Goal: Navigation & Orientation: Find specific page/section

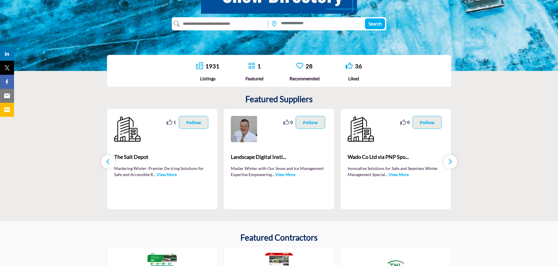
scroll to position [117, 0]
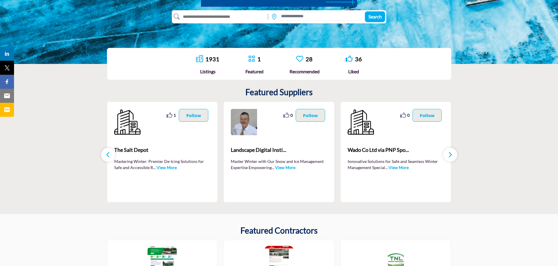
click at [283, 168] on link "View More" at bounding box center [285, 167] width 20 height 5
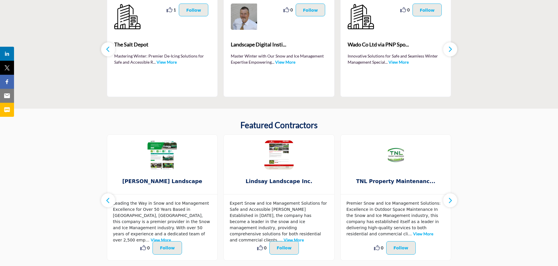
scroll to position [234, 0]
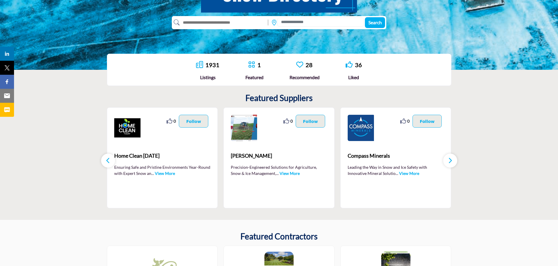
scroll to position [117, 0]
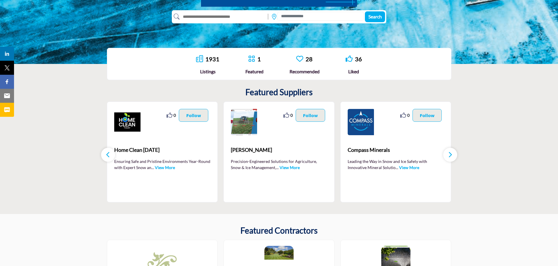
click at [165, 169] on link "View More" at bounding box center [165, 167] width 20 height 5
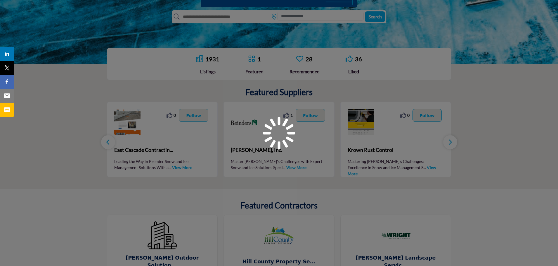
scroll to position [117, 0]
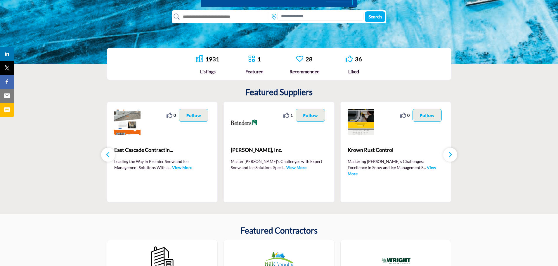
click at [450, 156] on icon "button" at bounding box center [450, 154] width 5 height 7
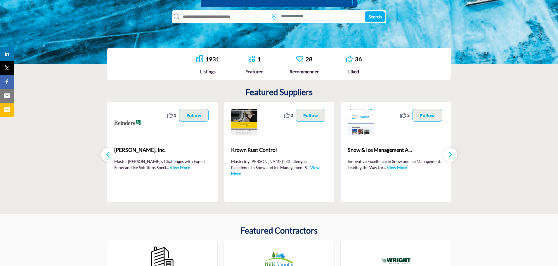
click at [450, 156] on icon "button" at bounding box center [450, 154] width 5 height 7
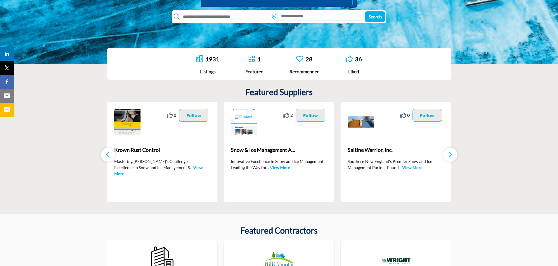
click at [450, 156] on icon "button" at bounding box center [450, 154] width 5 height 7
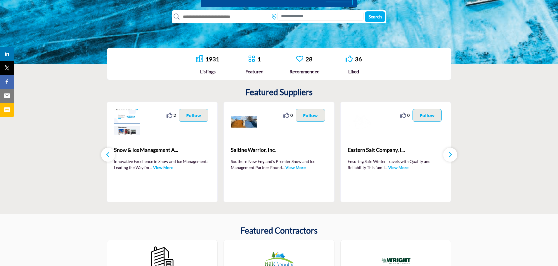
click at [450, 156] on icon "button" at bounding box center [450, 154] width 5 height 7
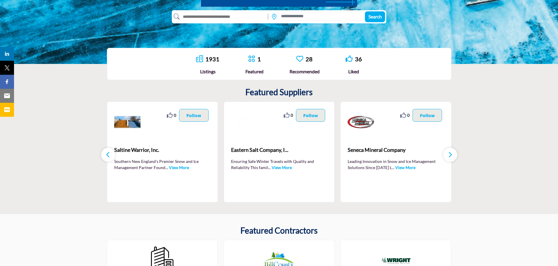
click at [450, 156] on icon "button" at bounding box center [450, 154] width 5 height 7
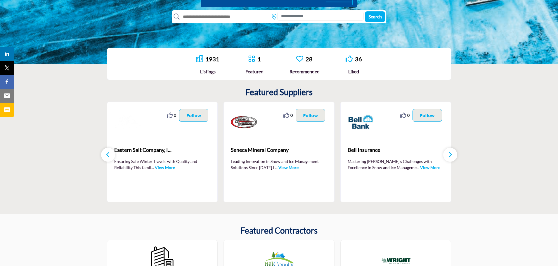
click at [450, 156] on icon "button" at bounding box center [450, 154] width 5 height 7
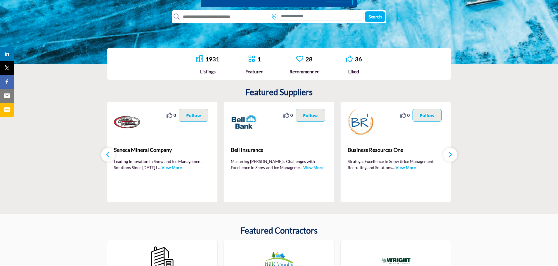
click at [450, 156] on icon "button" at bounding box center [450, 154] width 5 height 7
click at [106, 157] on icon "button" at bounding box center [108, 154] width 5 height 7
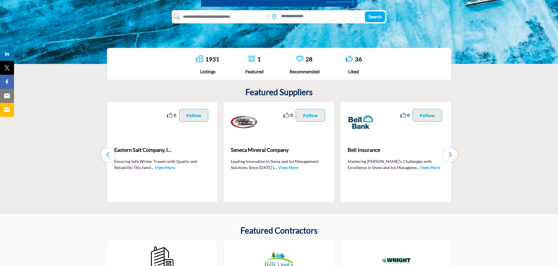
click at [106, 157] on icon "button" at bounding box center [108, 154] width 5 height 7
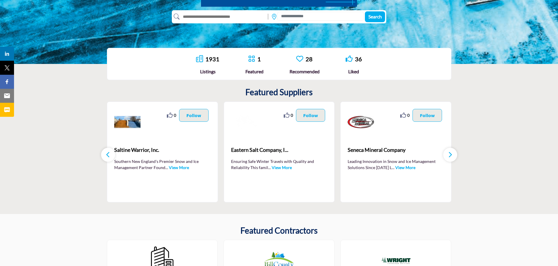
click at [106, 157] on icon "button" at bounding box center [108, 154] width 5 height 7
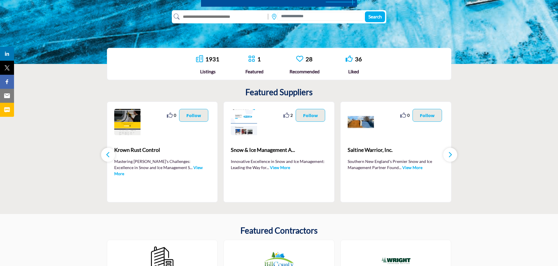
click at [106, 157] on icon "button" at bounding box center [108, 154] width 5 height 7
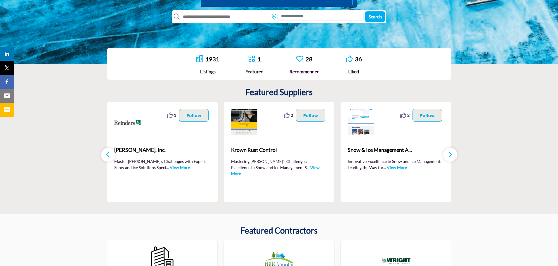
click at [106, 157] on icon "button" at bounding box center [108, 154] width 5 height 7
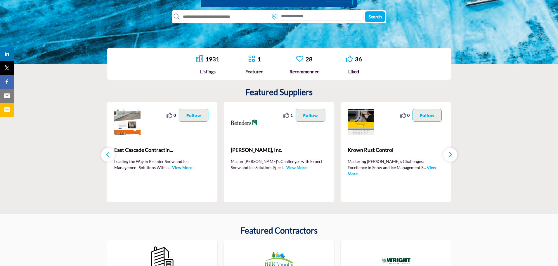
click at [106, 157] on icon "button" at bounding box center [108, 154] width 5 height 7
click at [111, 153] on button "button" at bounding box center [108, 155] width 14 height 14
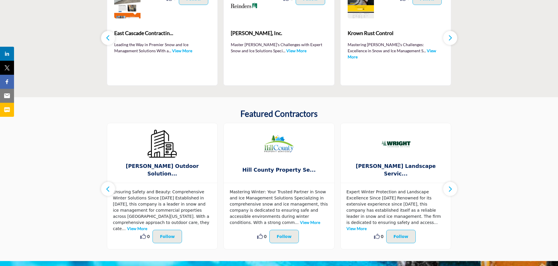
scroll to position [263, 0]
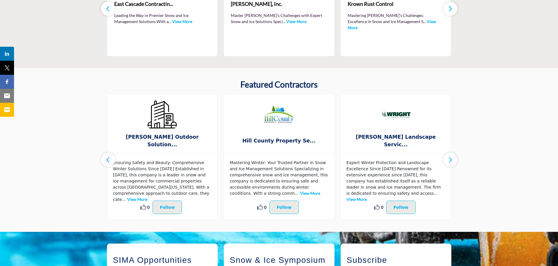
click at [452, 159] on icon "button" at bounding box center [450, 159] width 5 height 7
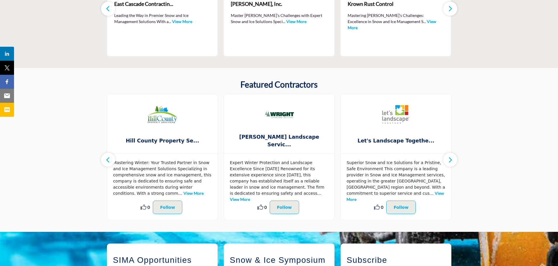
click at [452, 159] on icon "button" at bounding box center [450, 159] width 5 height 7
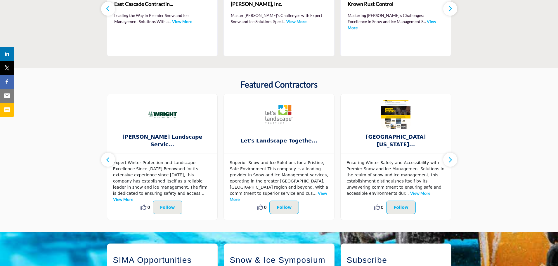
click at [452, 160] on icon "button" at bounding box center [450, 159] width 5 height 7
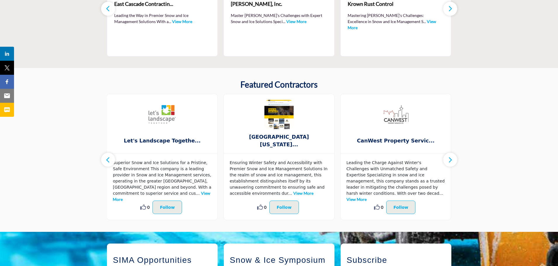
click at [452, 160] on icon "button" at bounding box center [450, 159] width 5 height 7
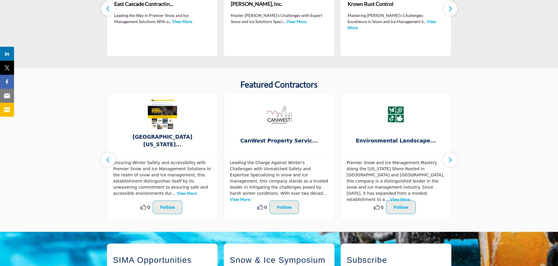
click at [452, 160] on icon "button" at bounding box center [450, 159] width 5 height 7
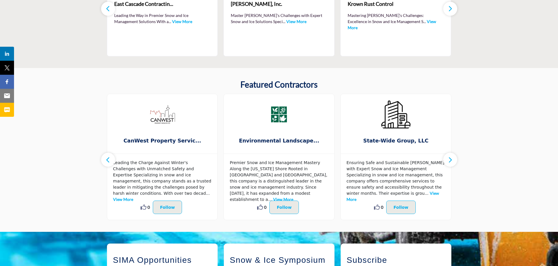
click at [452, 160] on icon "button" at bounding box center [450, 159] width 5 height 7
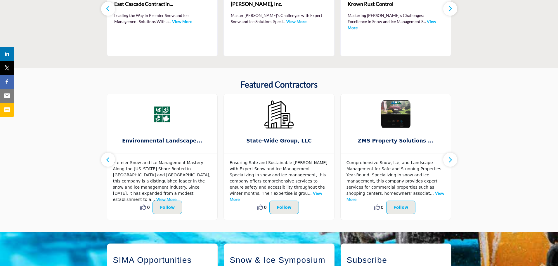
click at [452, 160] on icon "button" at bounding box center [450, 159] width 5 height 7
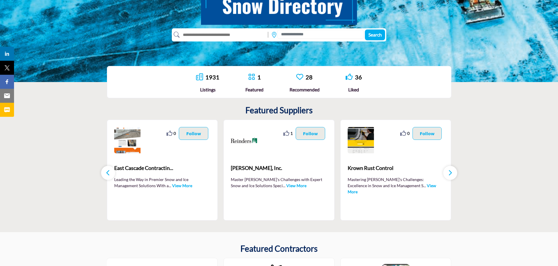
scroll to position [117, 0]
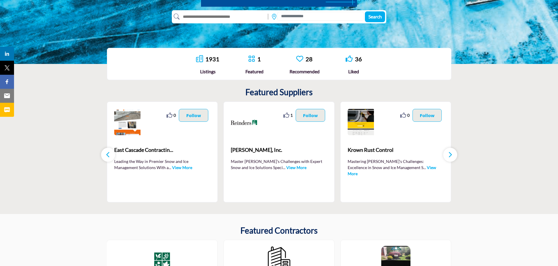
click at [256, 60] on div "1" at bounding box center [254, 59] width 18 height 9
click at [251, 72] on div "Featured" at bounding box center [254, 71] width 18 height 7
click at [249, 58] on icon at bounding box center [251, 58] width 7 height 7
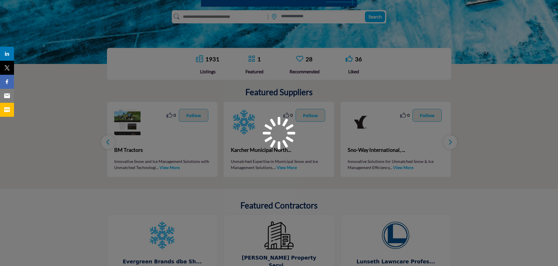
scroll to position [117, 0]
